Goal: Task Accomplishment & Management: Use online tool/utility

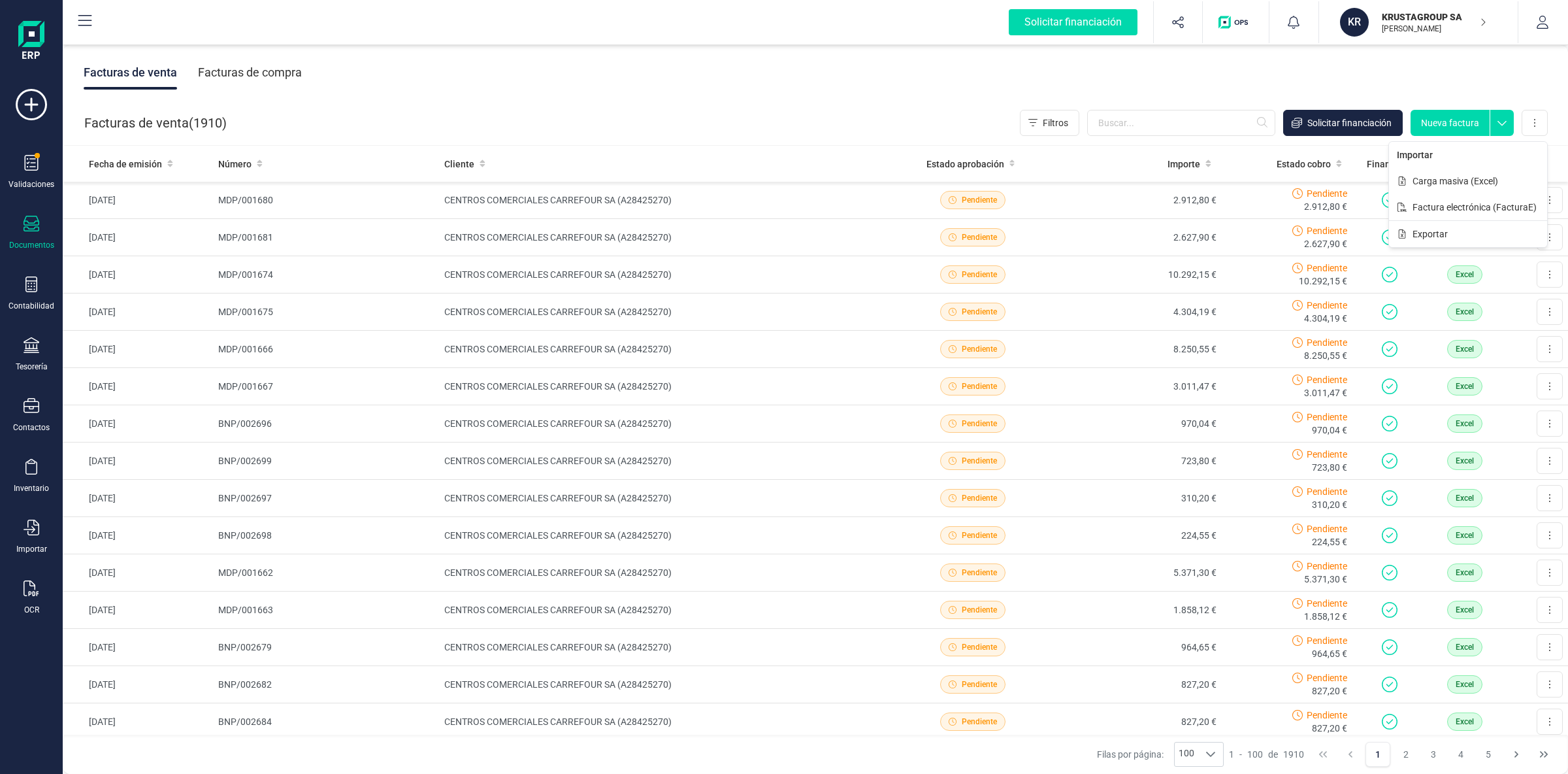
click at [1486, 182] on span "Carga masiva (Excel)" at bounding box center [1455, 181] width 86 height 13
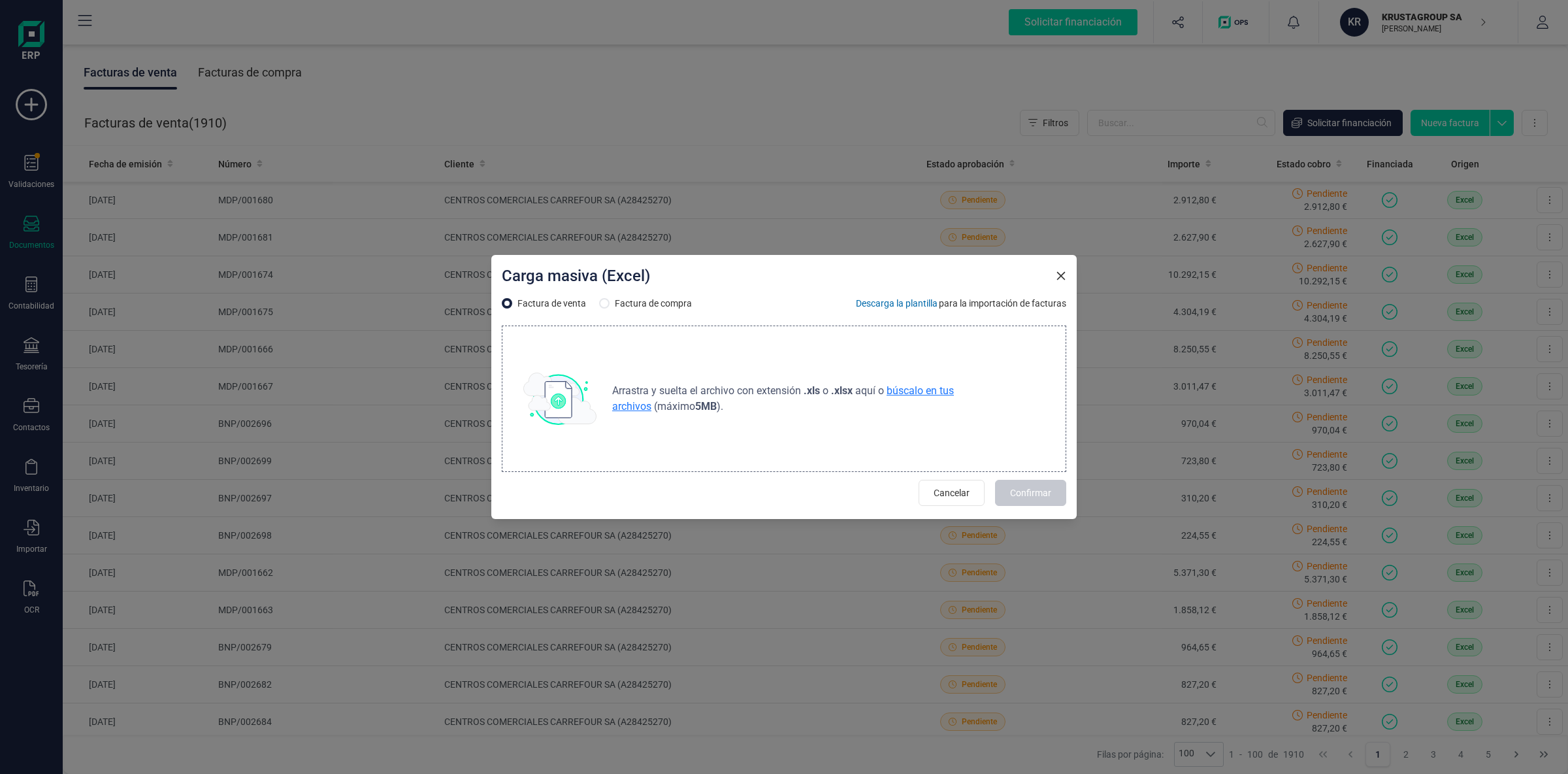
click at [901, 391] on span "búscalo en tus archivos" at bounding box center [783, 398] width 342 height 28
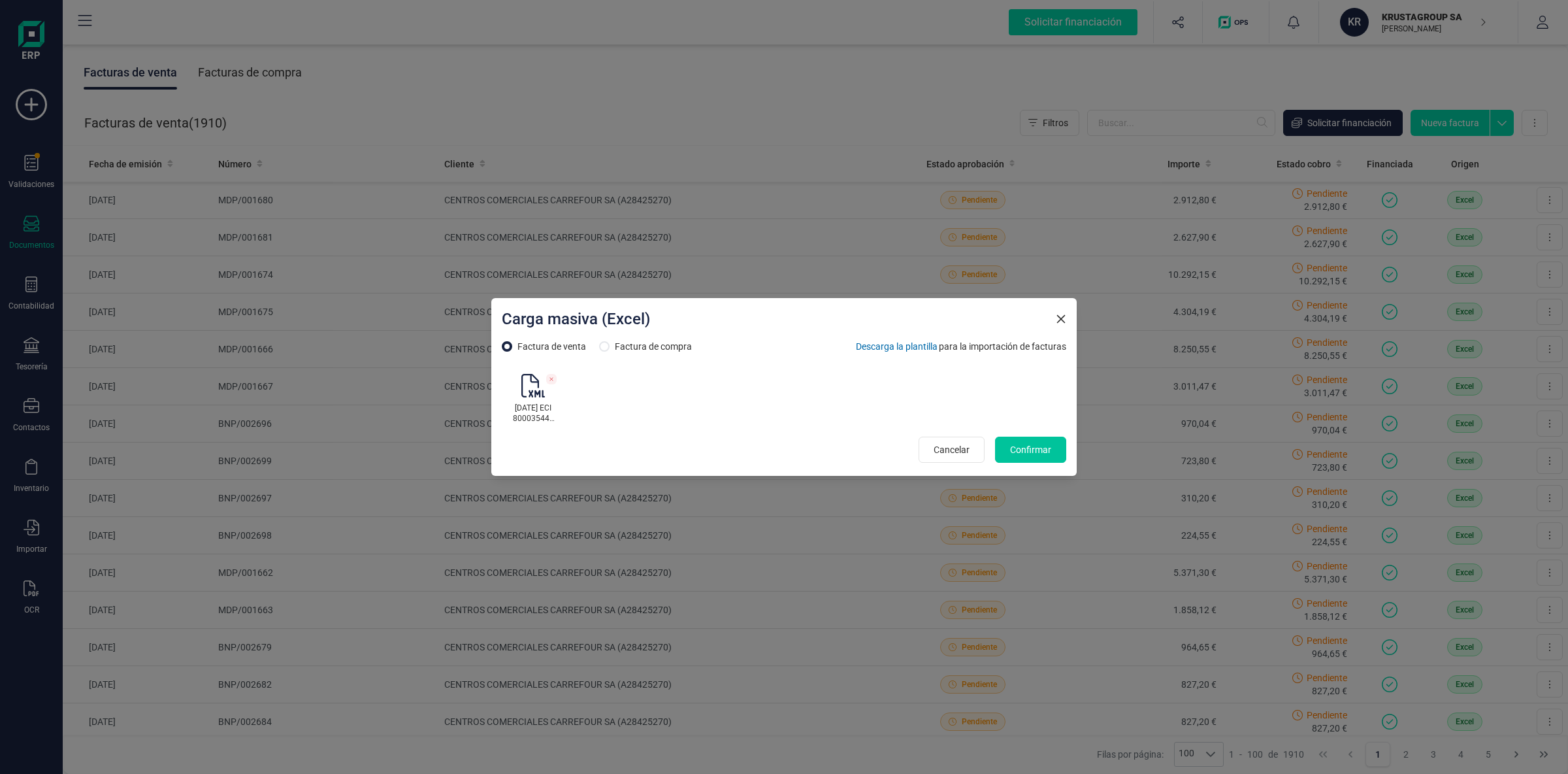
click at [1042, 450] on span "Confirmar" at bounding box center [1031, 450] width 41 height 13
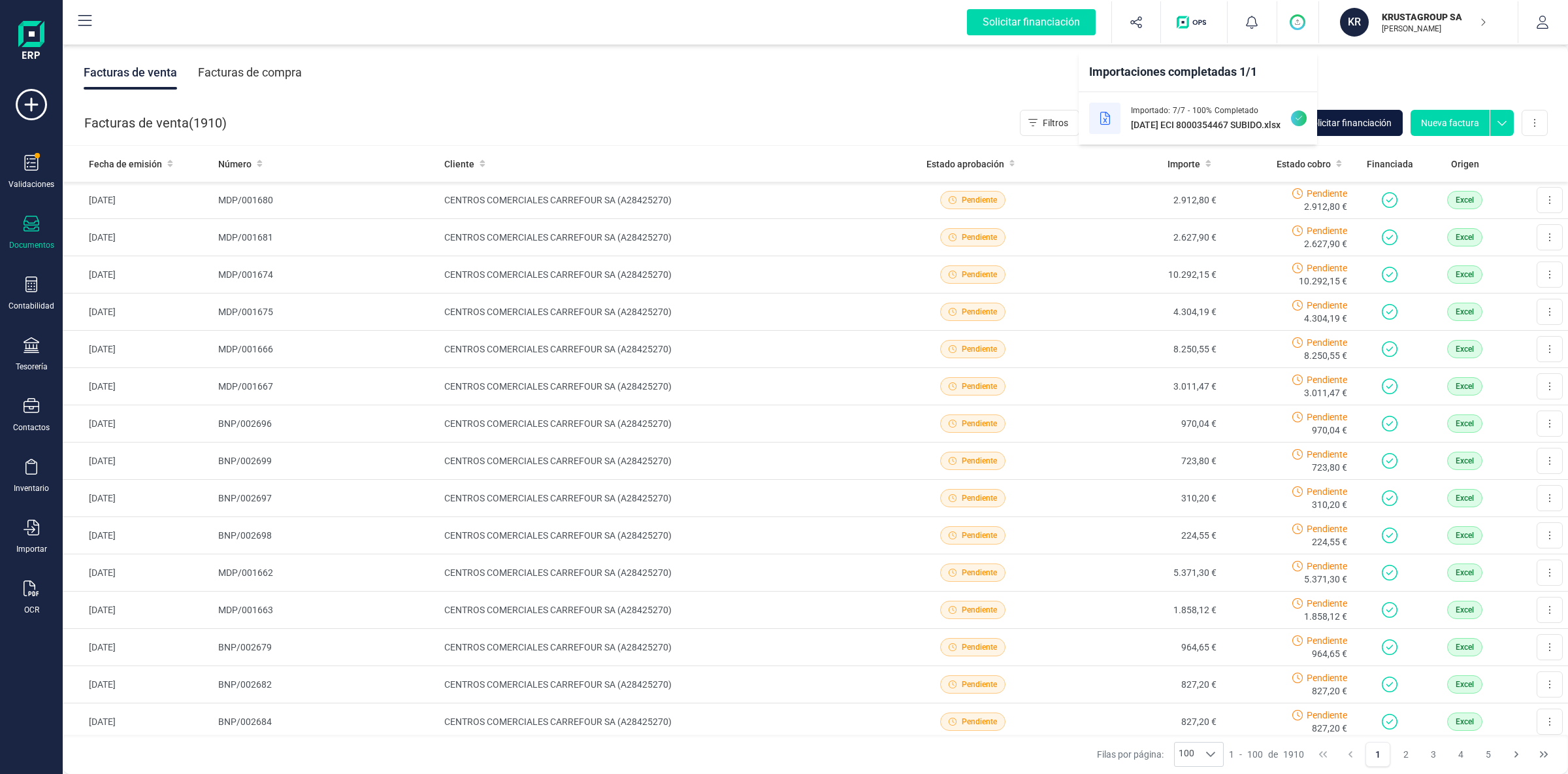
click at [1368, 119] on span "Solicitar financiación" at bounding box center [1349, 123] width 84 height 13
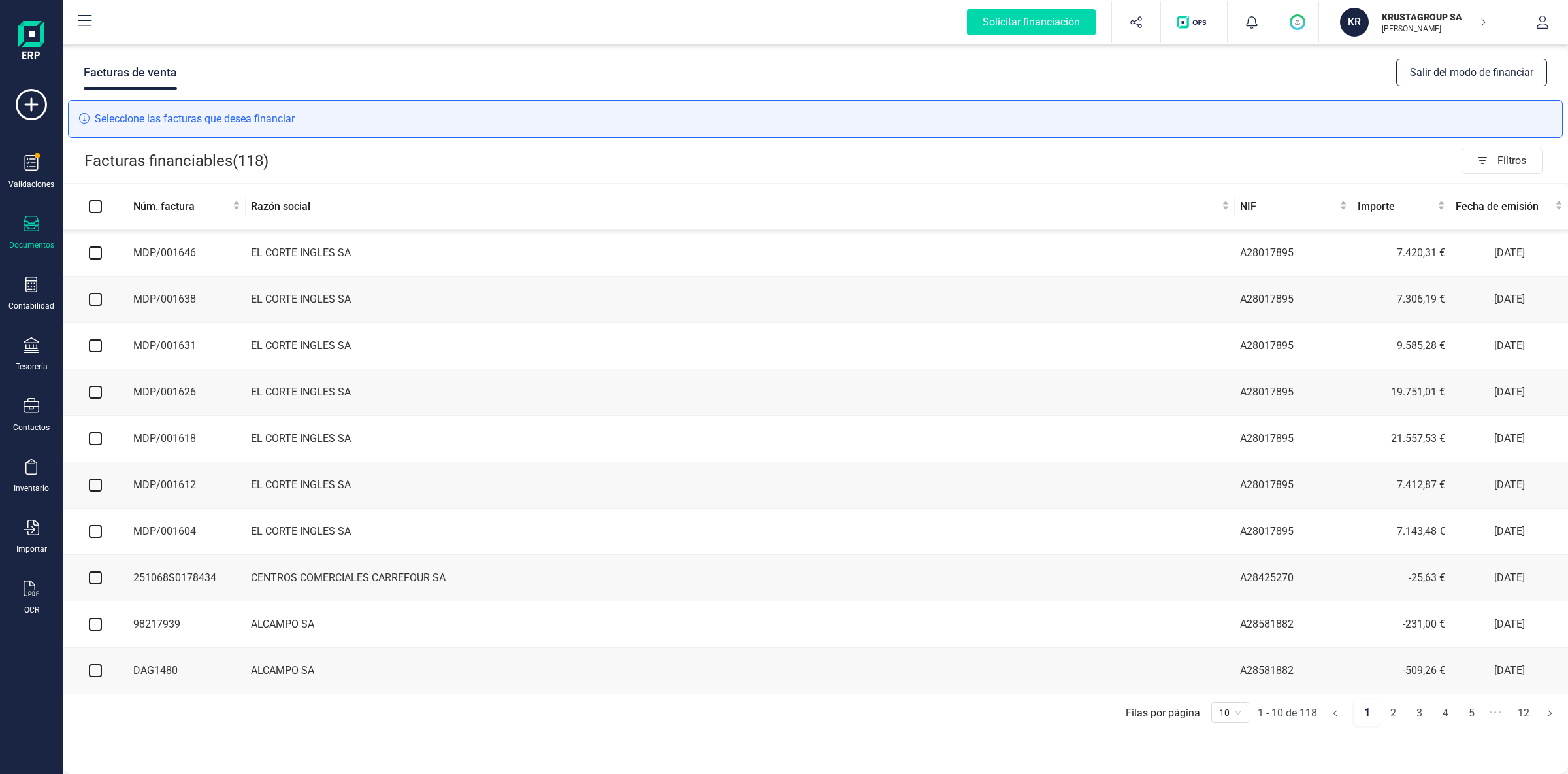
click at [97, 255] on input "checkbox" at bounding box center [95, 253] width 13 height 13
checkbox input "true"
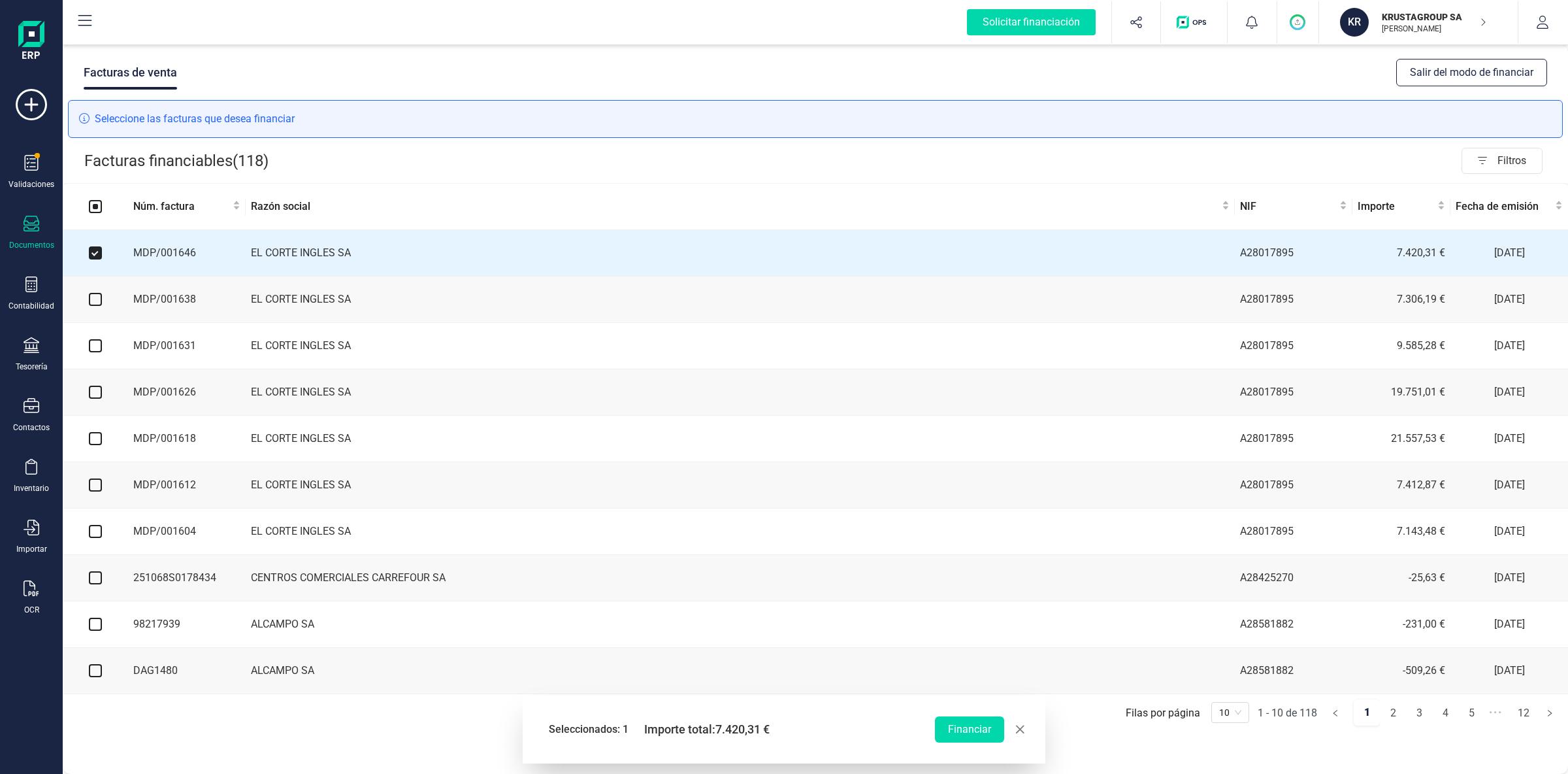
click at [98, 303] on input "checkbox" at bounding box center [95, 299] width 13 height 13
checkbox input "true"
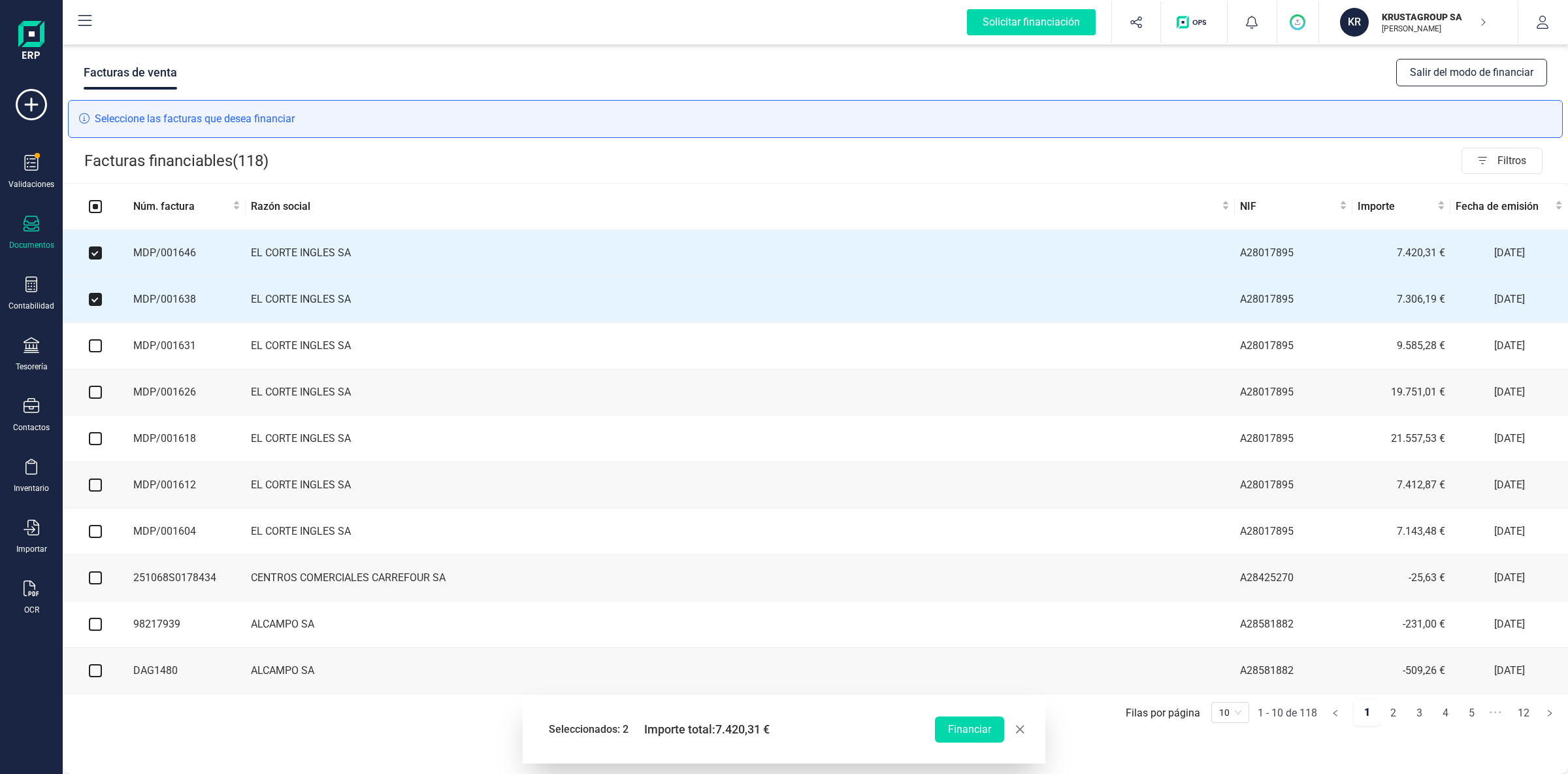
click at [98, 346] on input "checkbox" at bounding box center [95, 346] width 13 height 13
checkbox input "true"
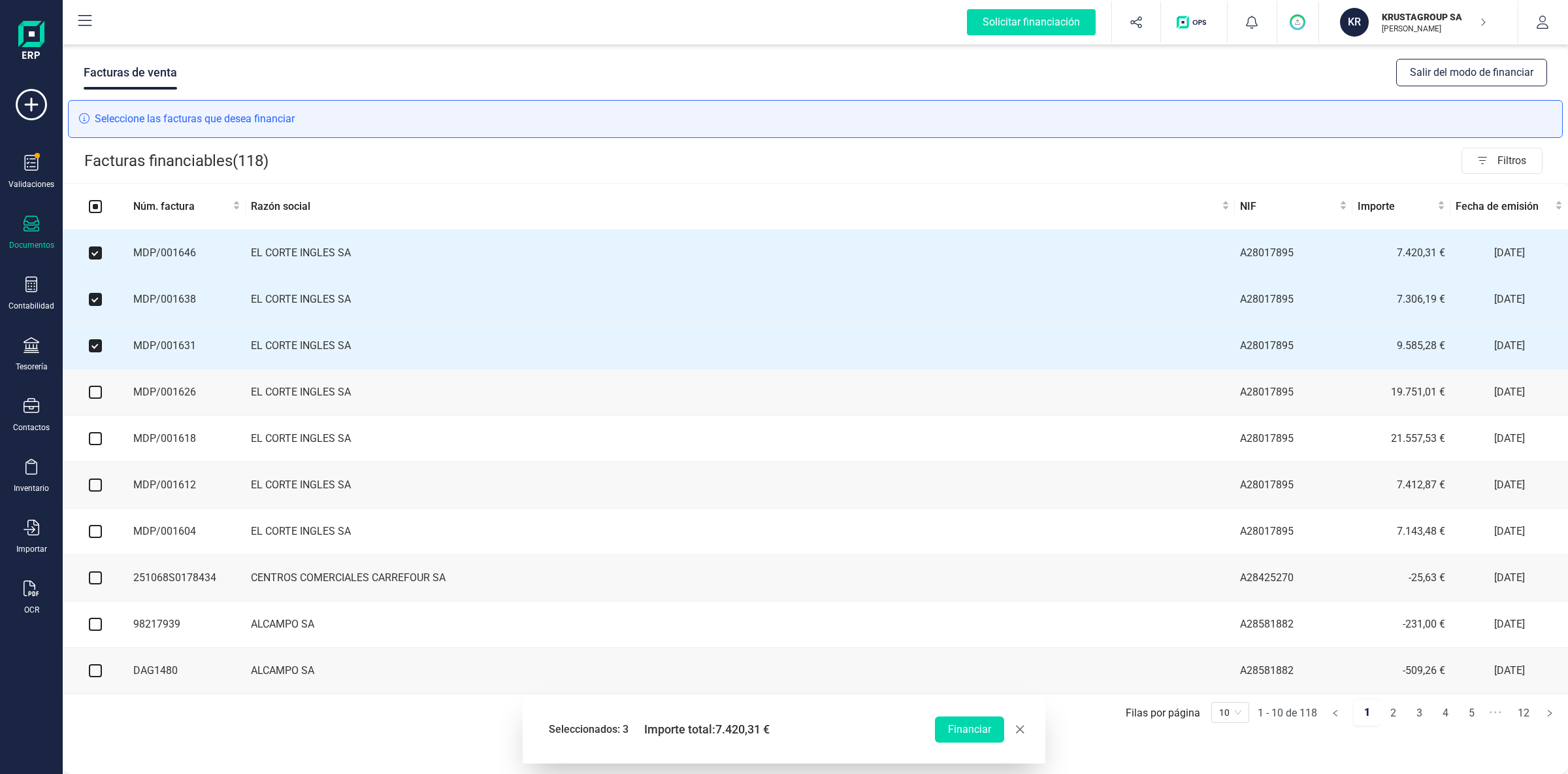
click at [97, 396] on input "checkbox" at bounding box center [95, 392] width 13 height 13
checkbox input "true"
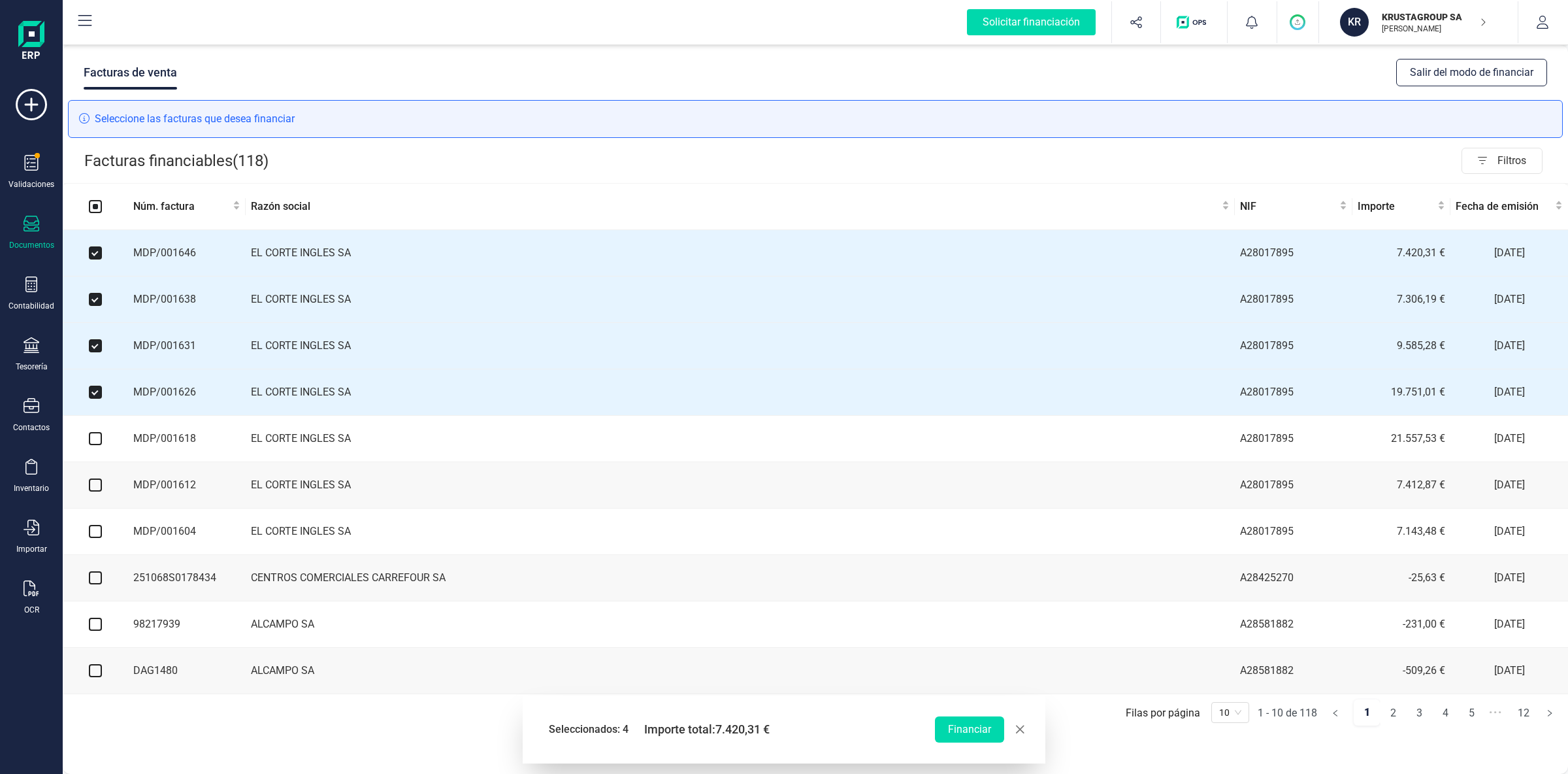
click at [98, 443] on input "checkbox" at bounding box center [95, 439] width 13 height 13
checkbox input "true"
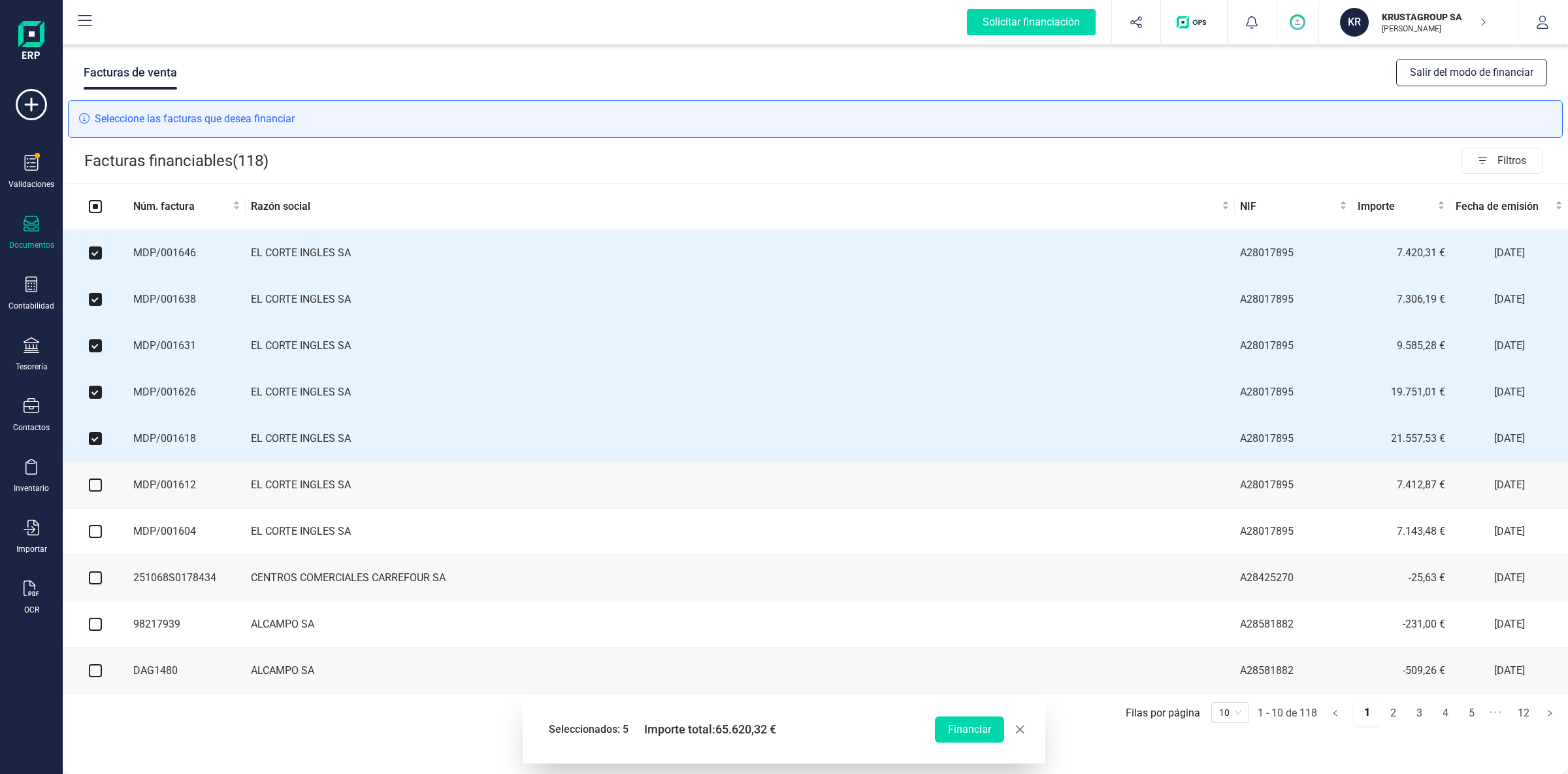
click at [95, 486] on input "checkbox" at bounding box center [95, 485] width 13 height 13
checkbox input "true"
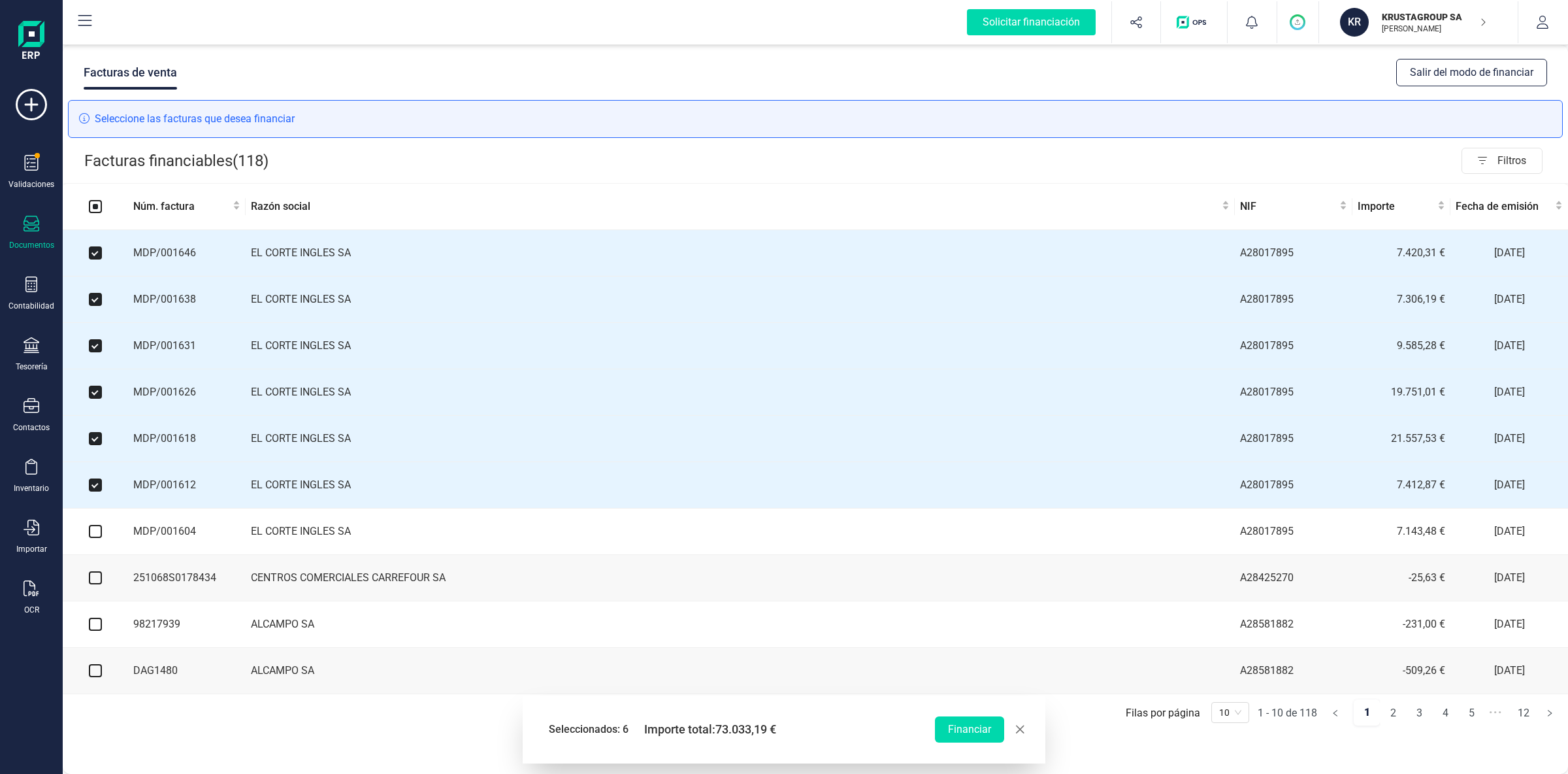
click at [99, 538] on input "checkbox" at bounding box center [95, 531] width 13 height 13
checkbox input "true"
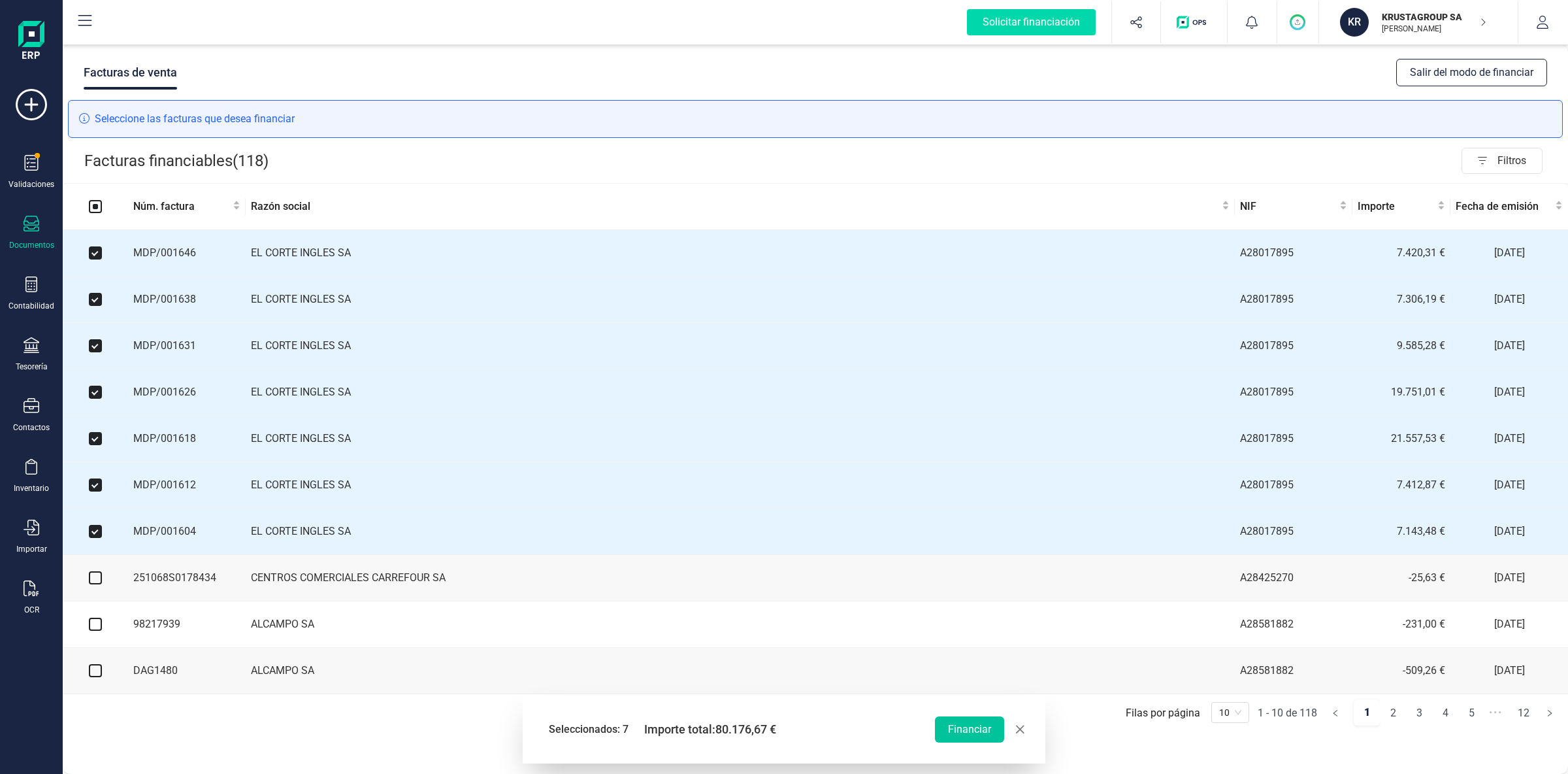
click at [969, 730] on button "Financiar" at bounding box center [969, 729] width 69 height 26
